Goal: Task Accomplishment & Management: Use online tool/utility

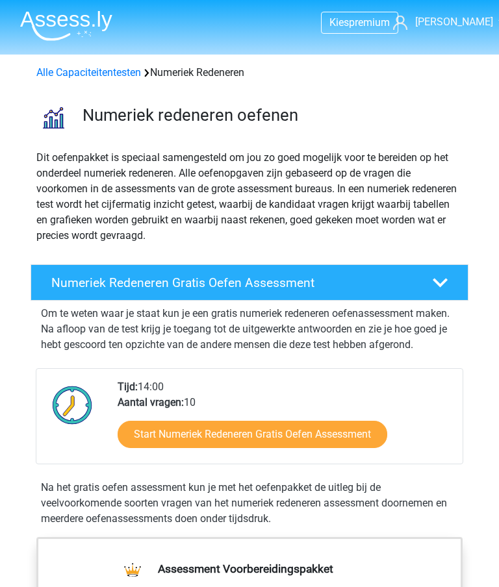
click at [299, 439] on link "Start Numeriek Redeneren Gratis Oefen Assessment" at bounding box center [251, 434] width 269 height 27
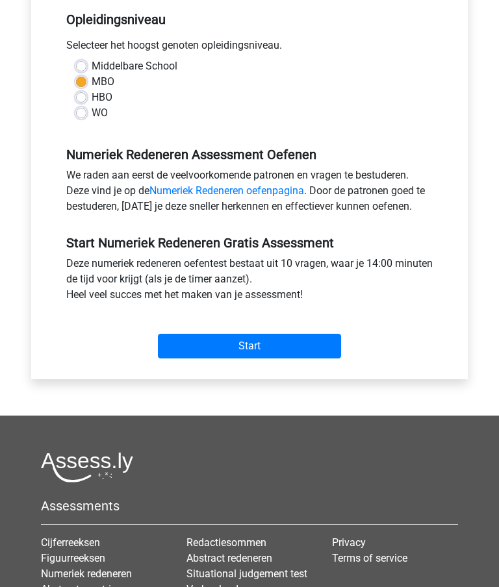
scroll to position [283, 0]
click at [269, 345] on input "Start" at bounding box center [249, 346] width 183 height 25
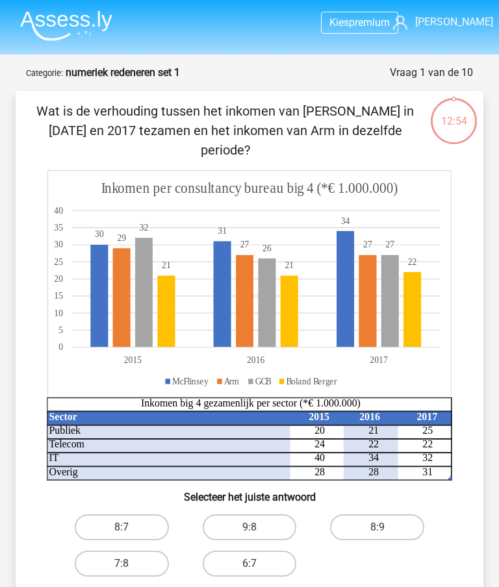
click at [121, 514] on label "8:7" at bounding box center [122, 527] width 94 height 26
click at [121, 527] on input "8:7" at bounding box center [125, 531] width 8 height 8
radio input "true"
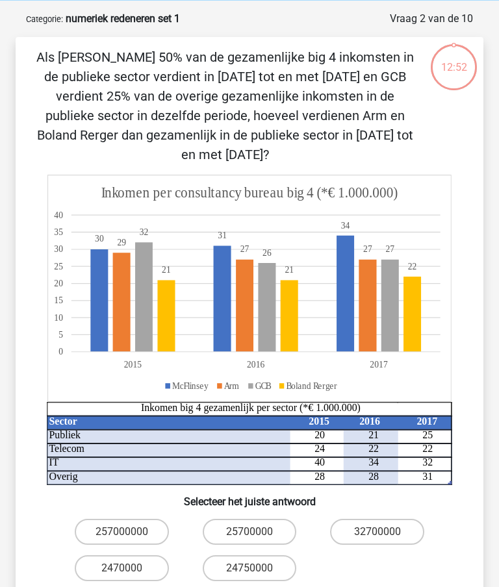
scroll to position [65, 0]
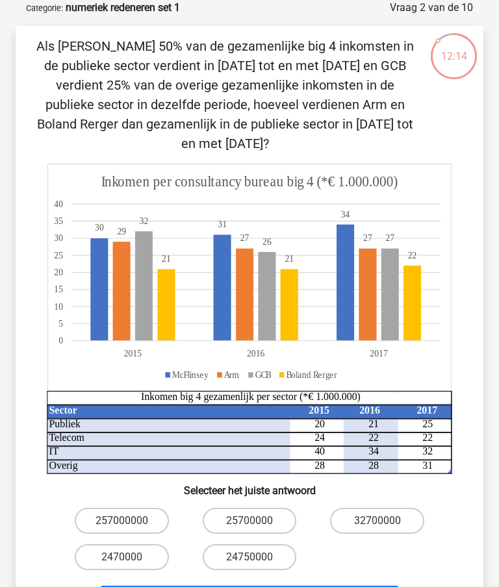
click at [225, 544] on label "24750000" at bounding box center [250, 557] width 94 height 26
click at [249, 557] on input "24750000" at bounding box center [253, 561] width 8 height 8
radio input "true"
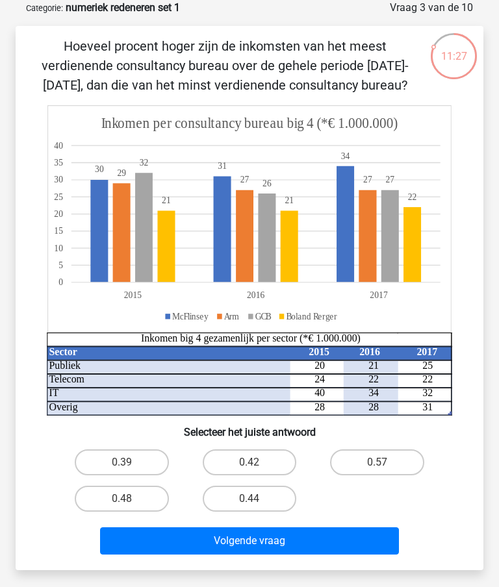
click at [108, 492] on label "0.48" at bounding box center [122, 499] width 94 height 26
click at [121, 499] on input "0.48" at bounding box center [125, 503] width 8 height 8
radio input "true"
click at [216, 541] on button "Volgende vraag" at bounding box center [249, 540] width 298 height 27
